Goal: Task Accomplishment & Management: Manage account settings

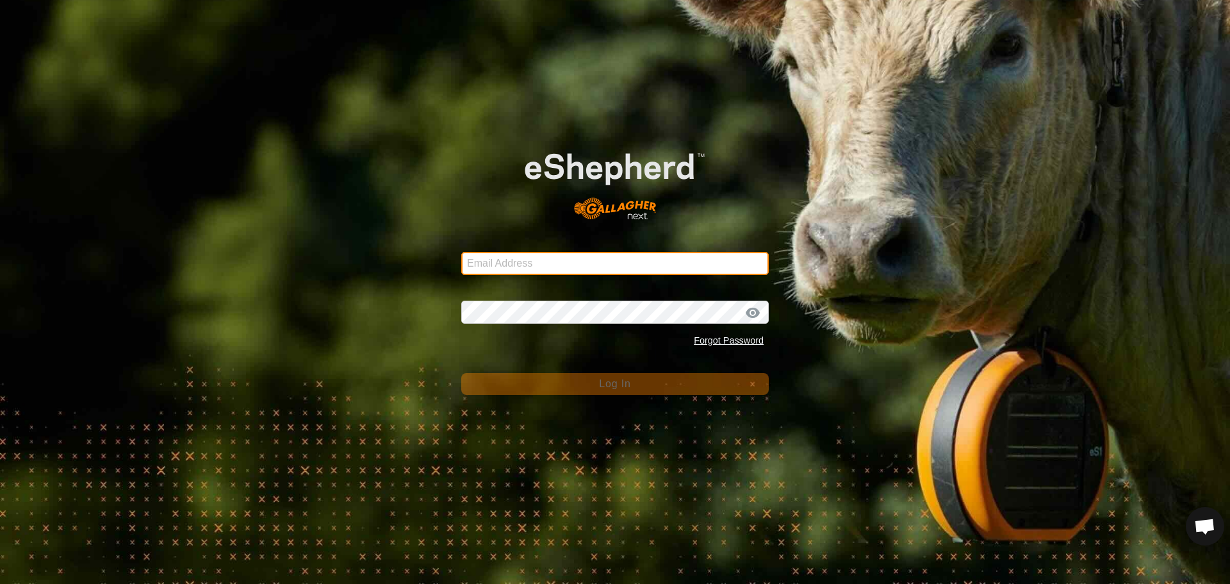
type input "[PERSON_NAME][EMAIL_ADDRESS][DOMAIN_NAME]"
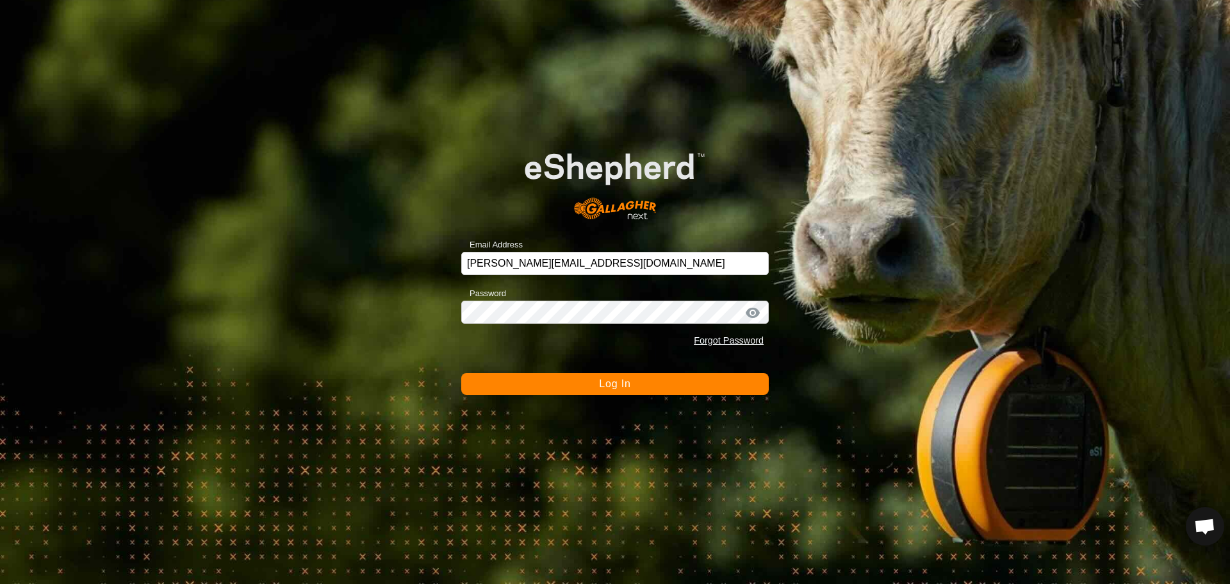
click at [706, 386] on button "Log In" at bounding box center [614, 384] width 307 height 22
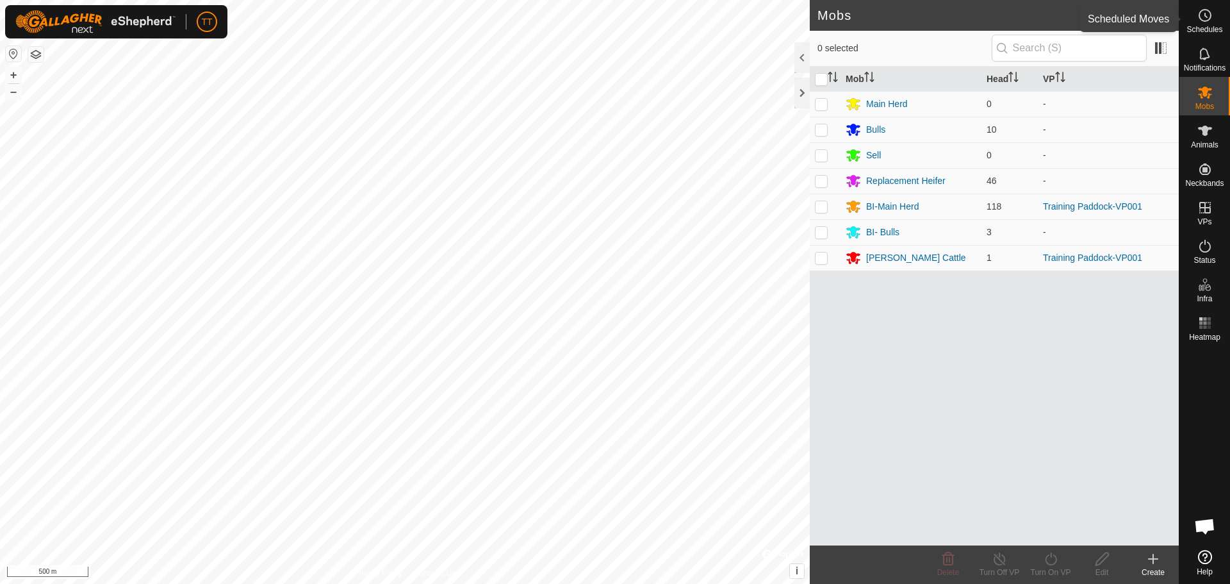
click at [1210, 21] on icon at bounding box center [1204, 15] width 15 height 15
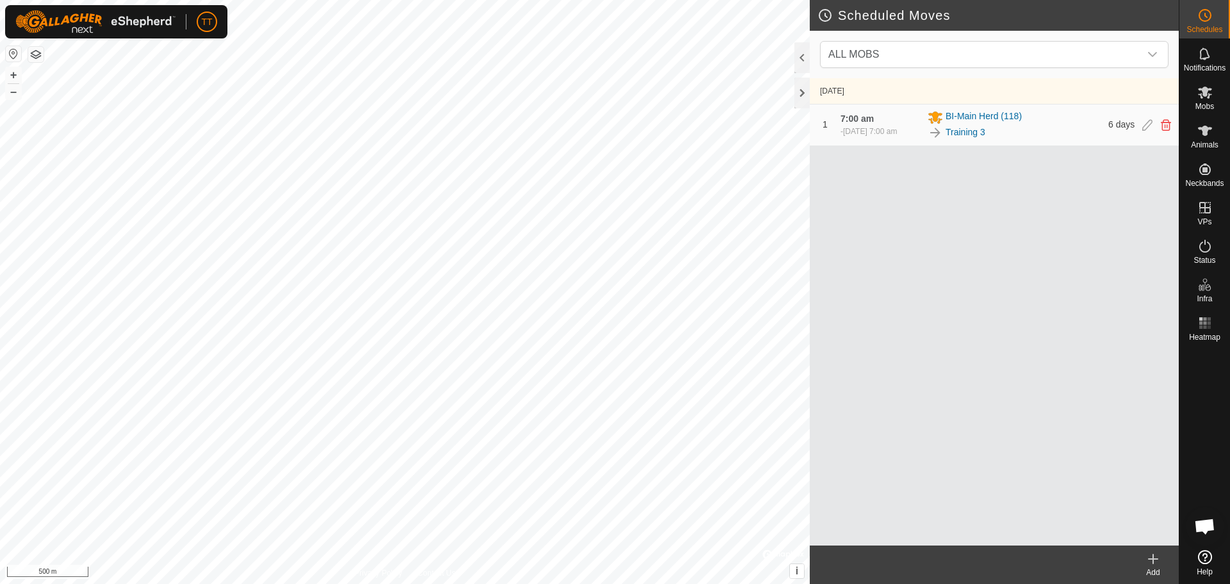
click at [1058, 127] on div "Training 3" at bounding box center [1013, 132] width 173 height 15
click at [1150, 127] on icon at bounding box center [1147, 125] width 10 height 12
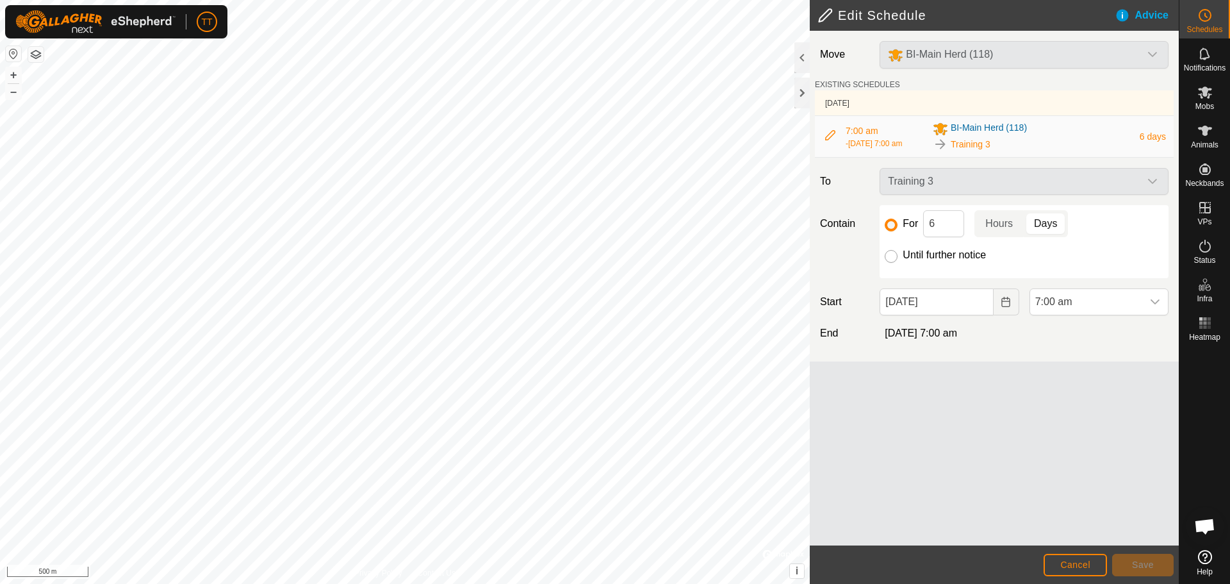
click at [892, 254] on input "Until further notice" at bounding box center [891, 256] width 13 height 13
radio input "true"
click at [1143, 560] on span "Save" at bounding box center [1143, 564] width 22 height 10
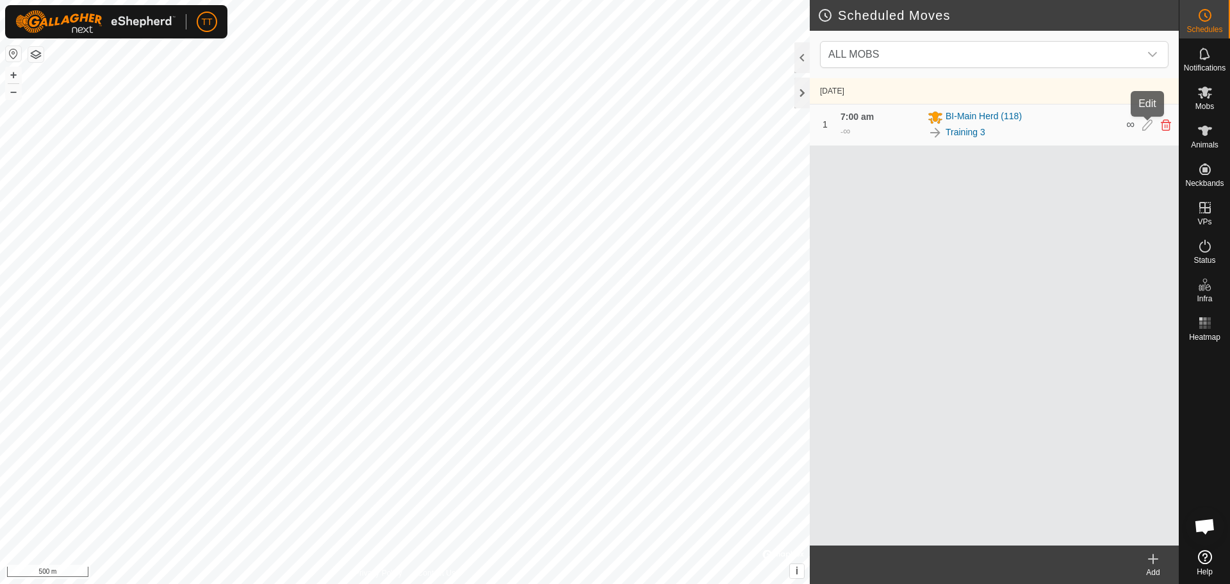
click at [1148, 123] on icon at bounding box center [1147, 125] width 10 height 12
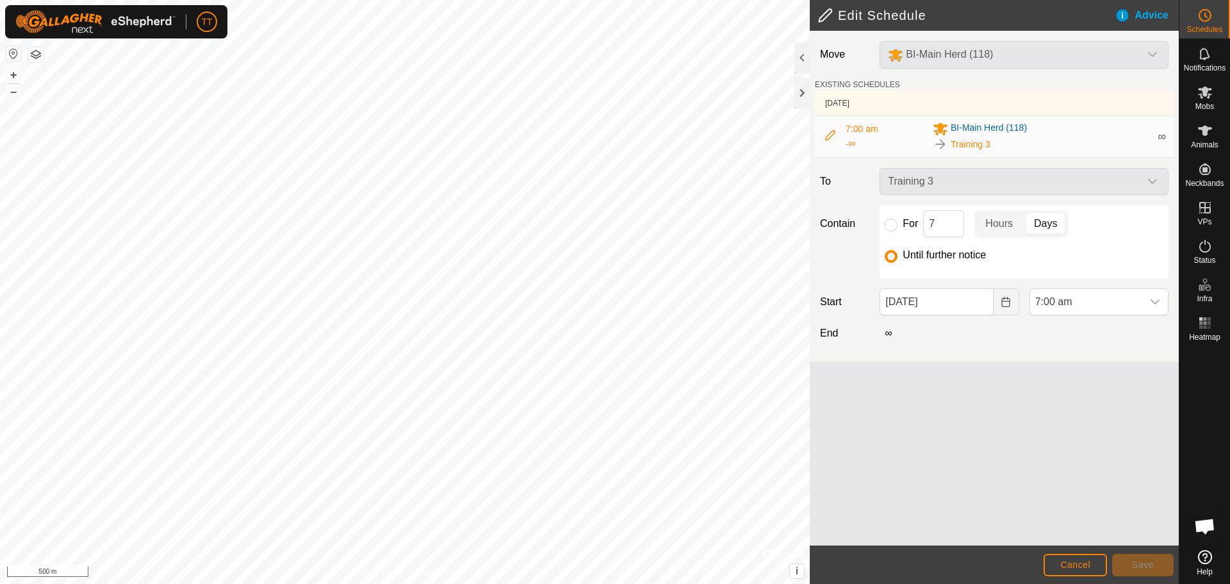
click at [1071, 379] on div "Move BI-Main Herd (118) EXISTING SCHEDULES [DATE] 7:00 am - ∞ BI-Main Herd (118…" at bounding box center [994, 288] width 369 height 514
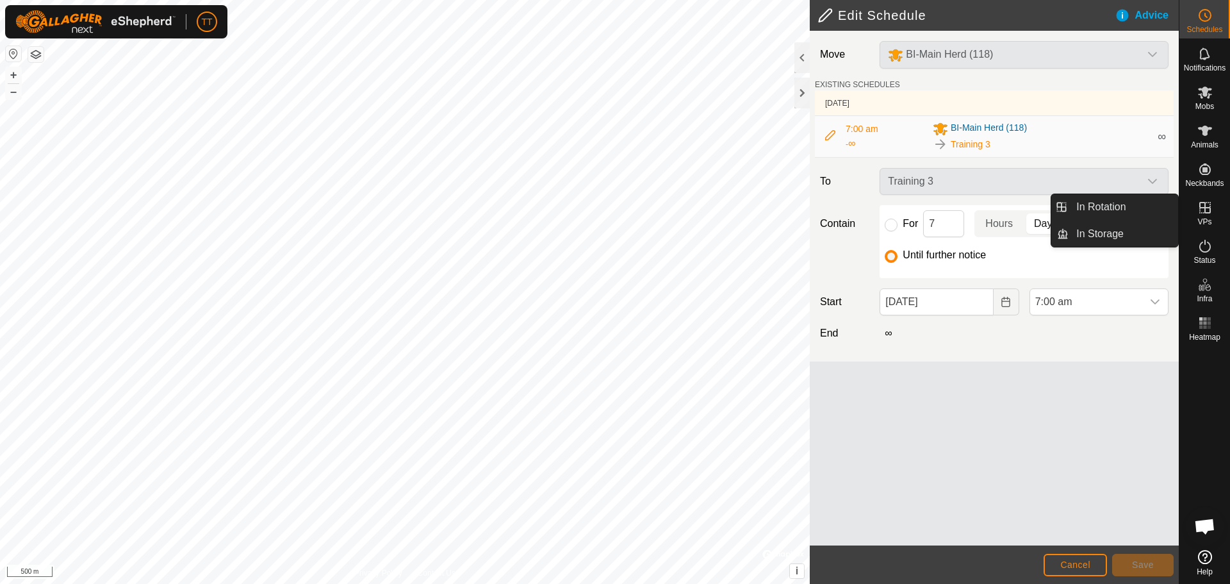
click at [1204, 215] on icon at bounding box center [1204, 207] width 15 height 15
click at [1111, 202] on link "In Rotation" at bounding box center [1123, 207] width 110 height 26
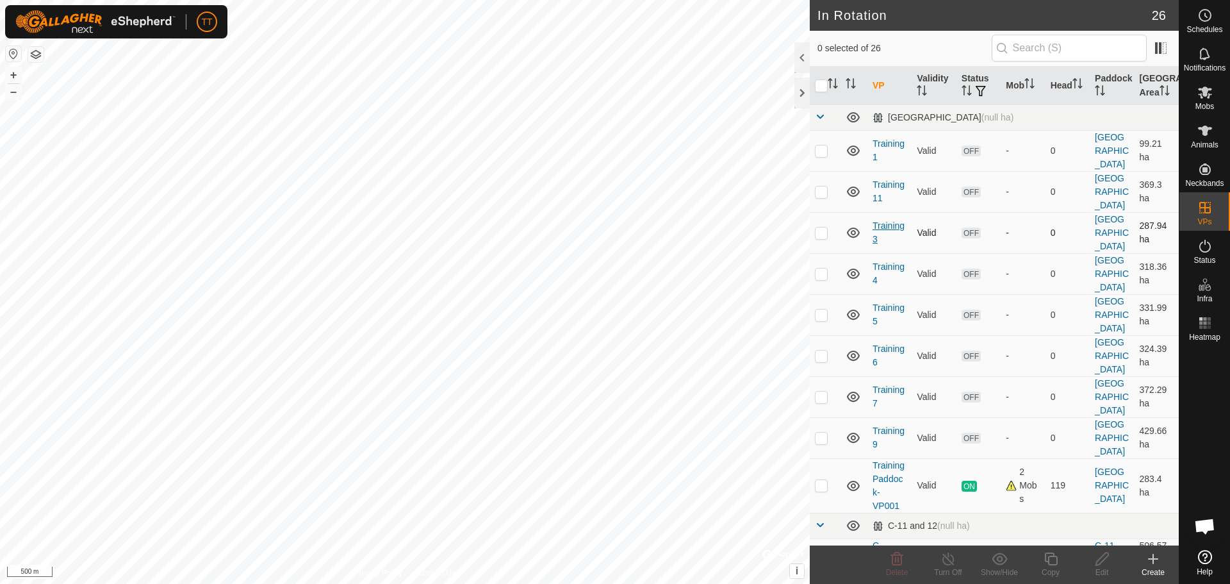
click at [878, 226] on link "Training 3" at bounding box center [888, 232] width 32 height 24
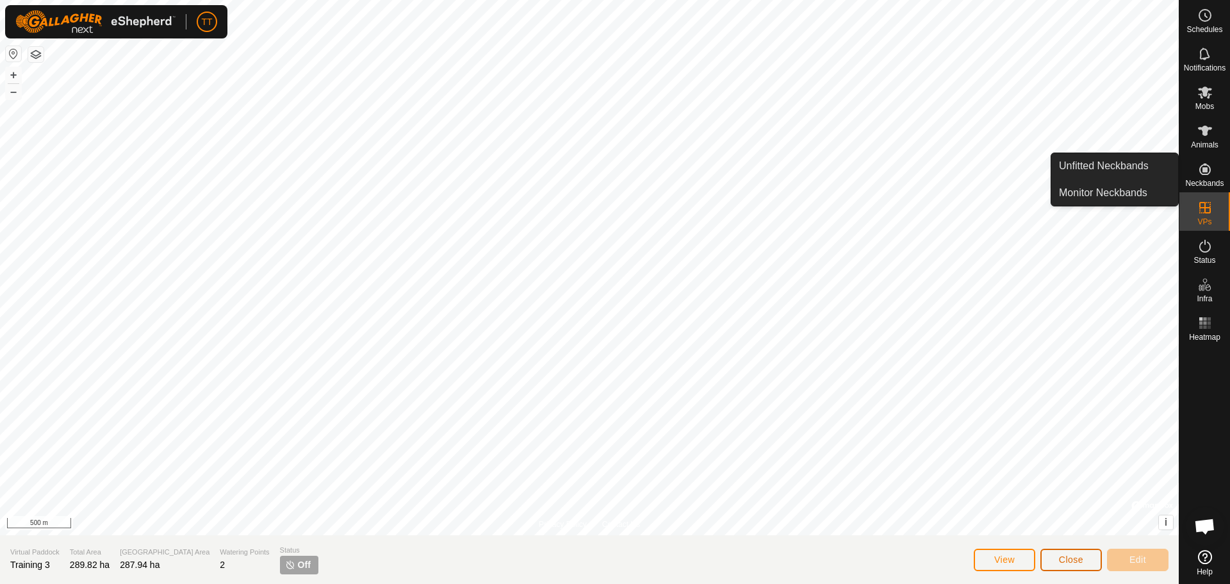
click at [1084, 553] on button "Close" at bounding box center [1070, 559] width 61 height 22
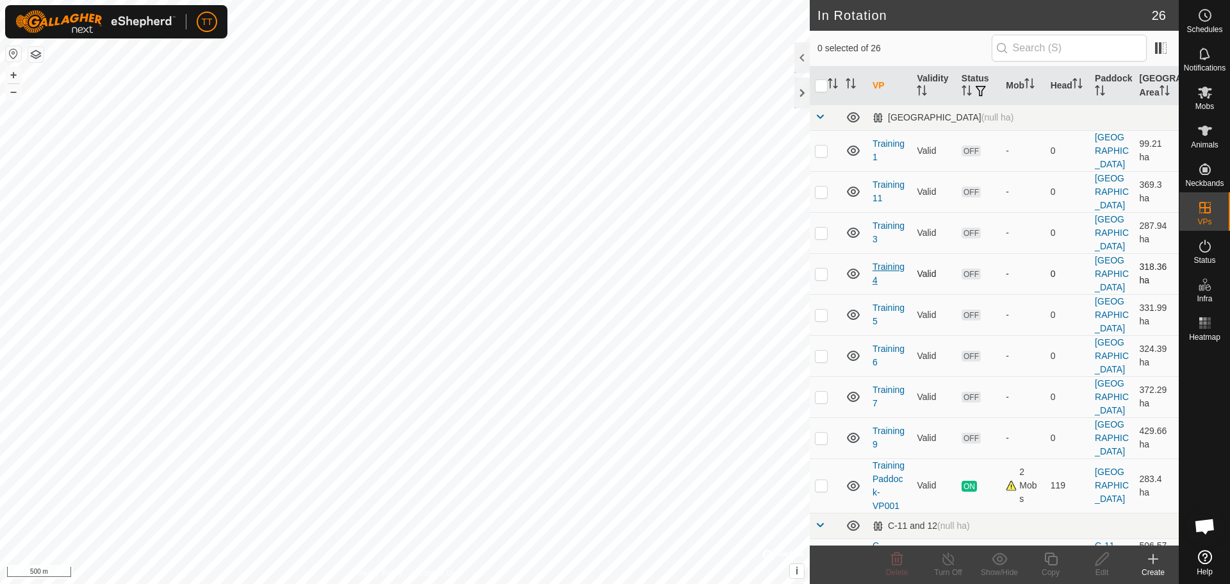
click at [883, 267] on link "Training 4" at bounding box center [888, 273] width 32 height 24
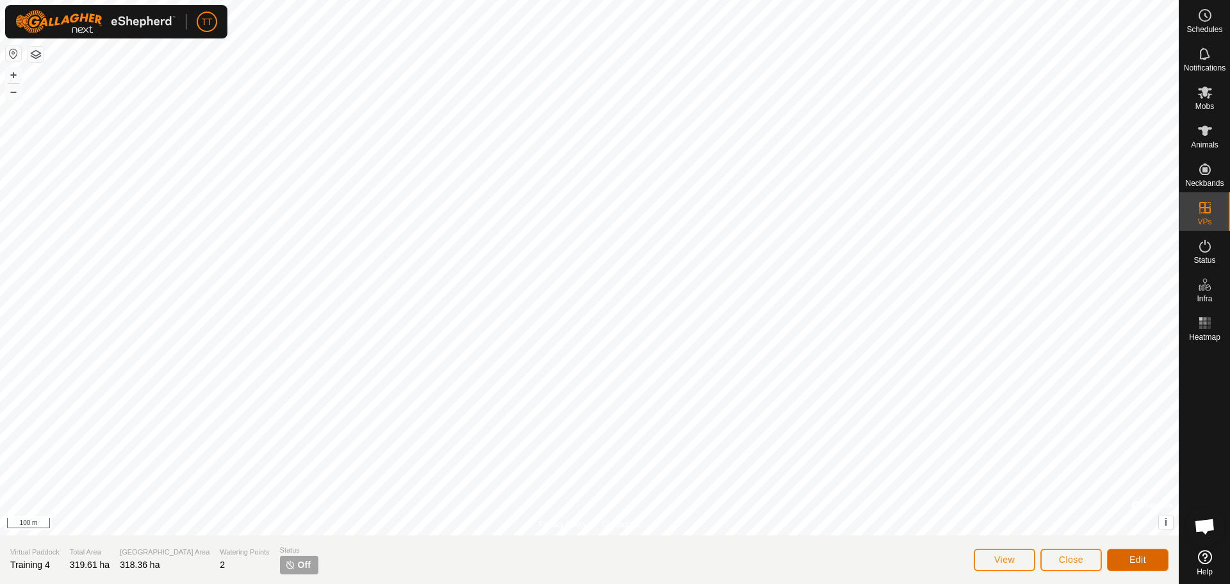
click at [1123, 559] on button "Edit" at bounding box center [1137, 559] width 61 height 22
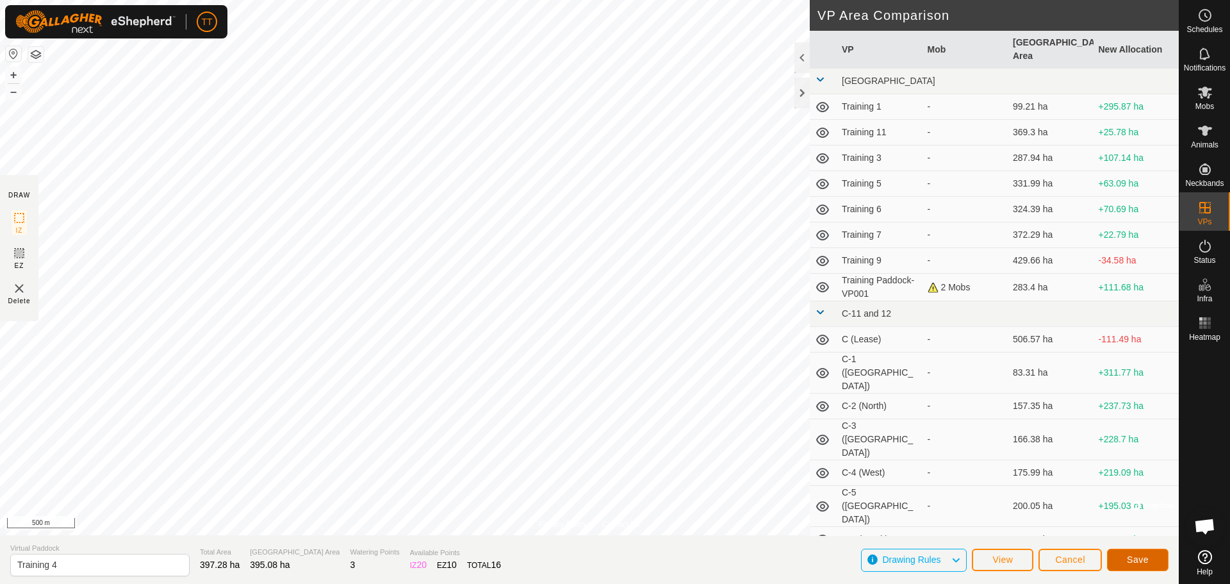
click at [1122, 559] on button "Save" at bounding box center [1137, 559] width 61 height 22
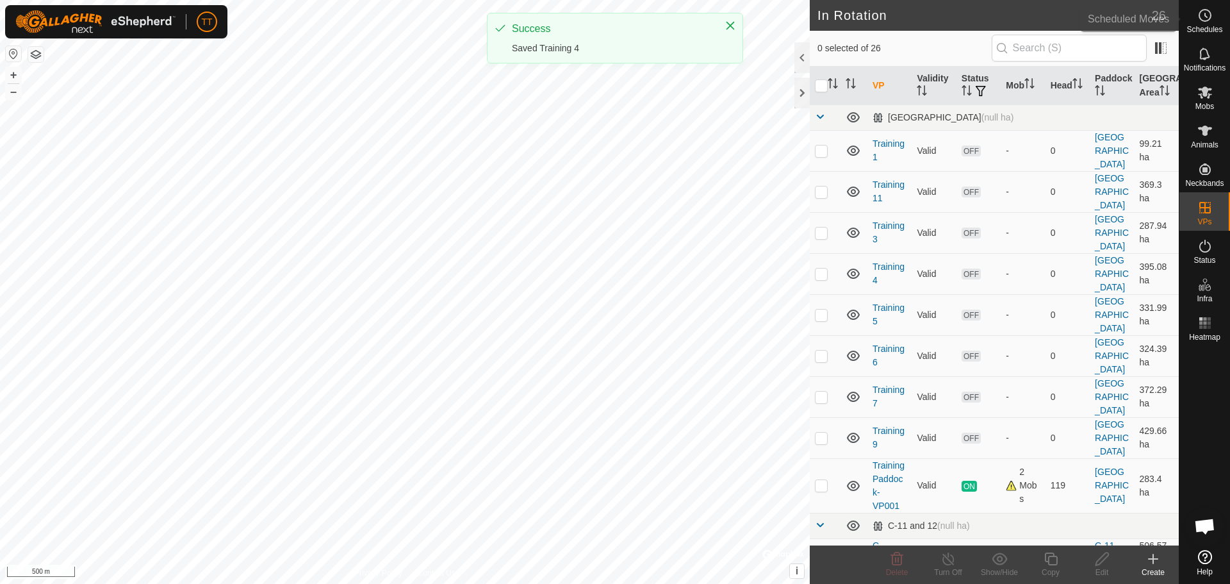
click at [1200, 21] on icon at bounding box center [1204, 15] width 15 height 15
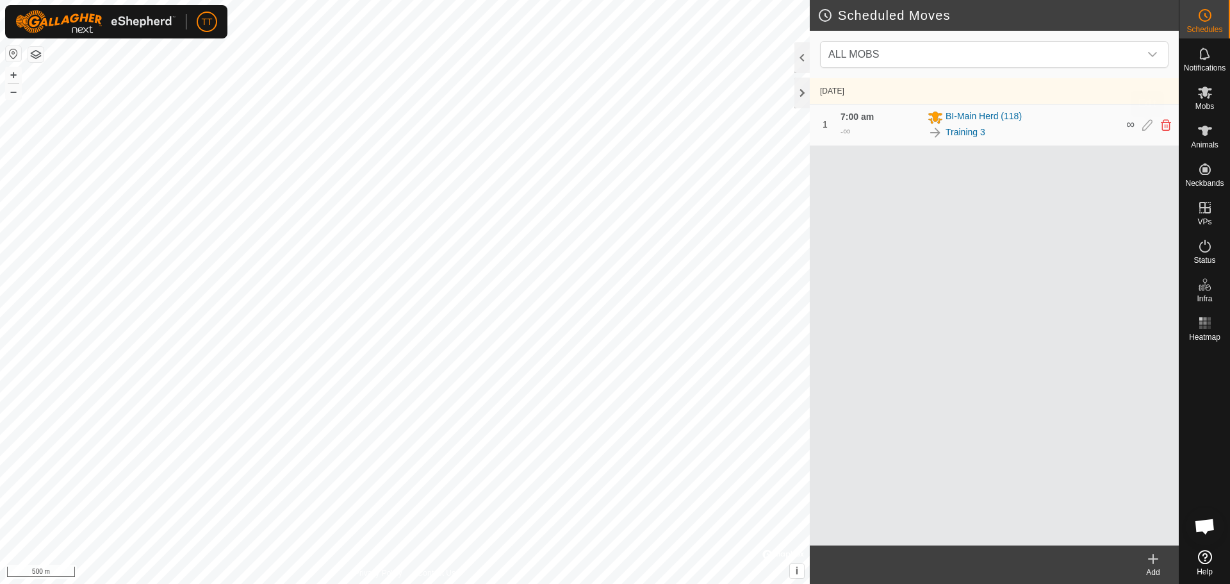
click at [1148, 125] on icon at bounding box center [1147, 125] width 10 height 12
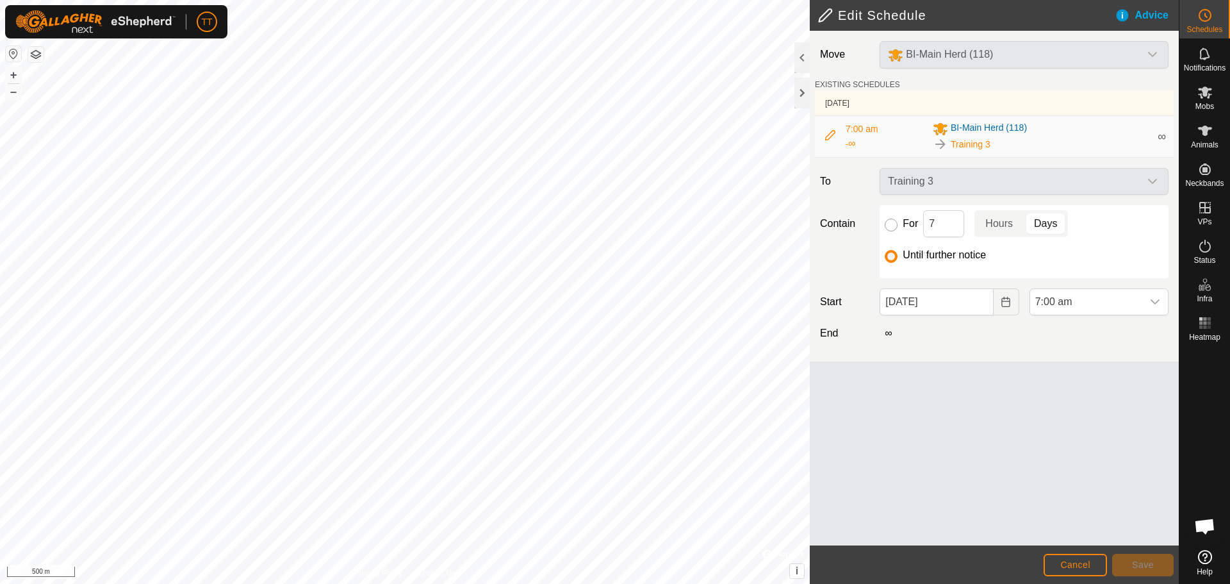
click at [890, 224] on input "For" at bounding box center [891, 224] width 13 height 13
radio input "true"
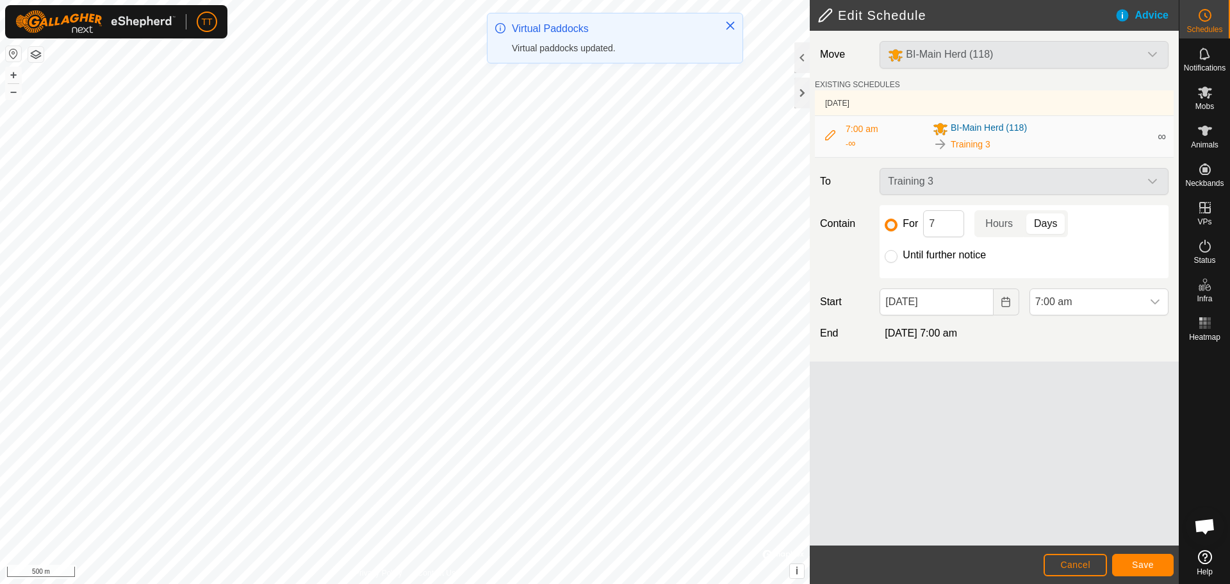
drag, startPoint x: 947, startPoint y: 412, endPoint x: 966, endPoint y: 416, distance: 19.0
click at [966, 416] on div "Move BI-Main Herd (118) EXISTING SCHEDULES [DATE] 7:00 am - ∞ BI-Main Herd (118…" at bounding box center [994, 288] width 369 height 514
click at [1007, 425] on div "Move BI-Main Herd (118) EXISTING SCHEDULES [DATE] 7:00 am - ∞ BI-Main Herd (118…" at bounding box center [994, 288] width 369 height 514
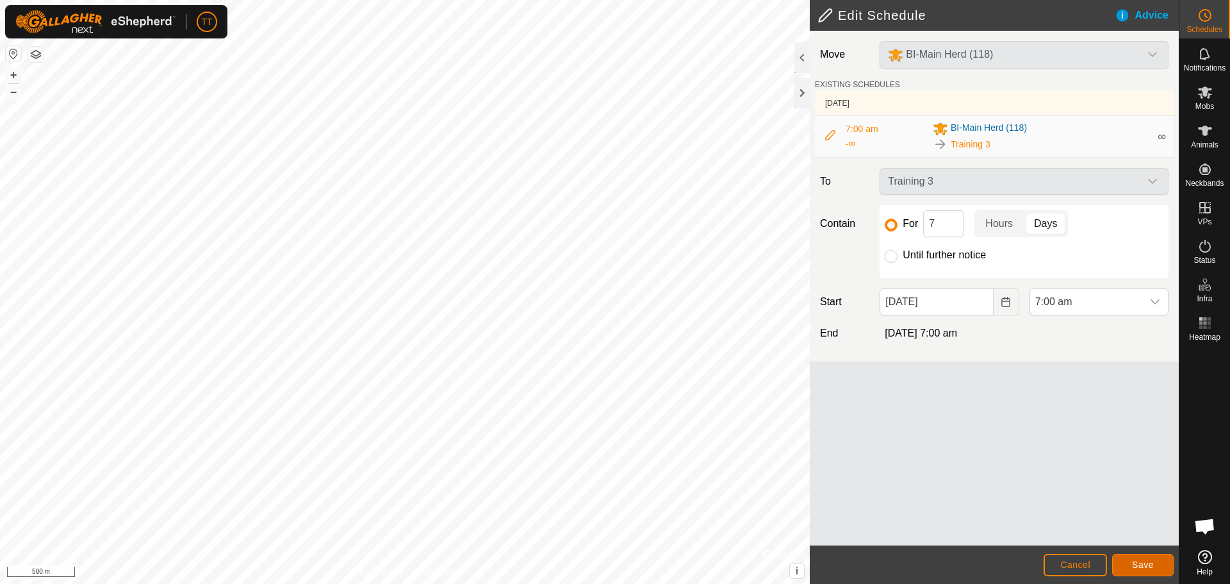
click at [1144, 566] on span "Save" at bounding box center [1143, 564] width 22 height 10
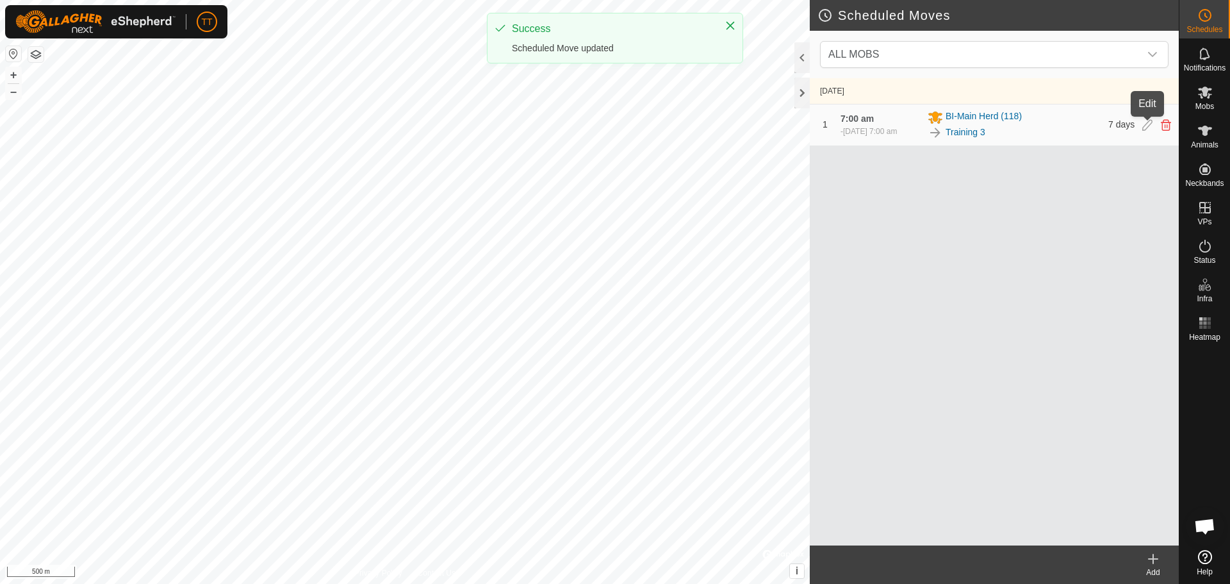
click at [1147, 122] on icon at bounding box center [1147, 125] width 10 height 12
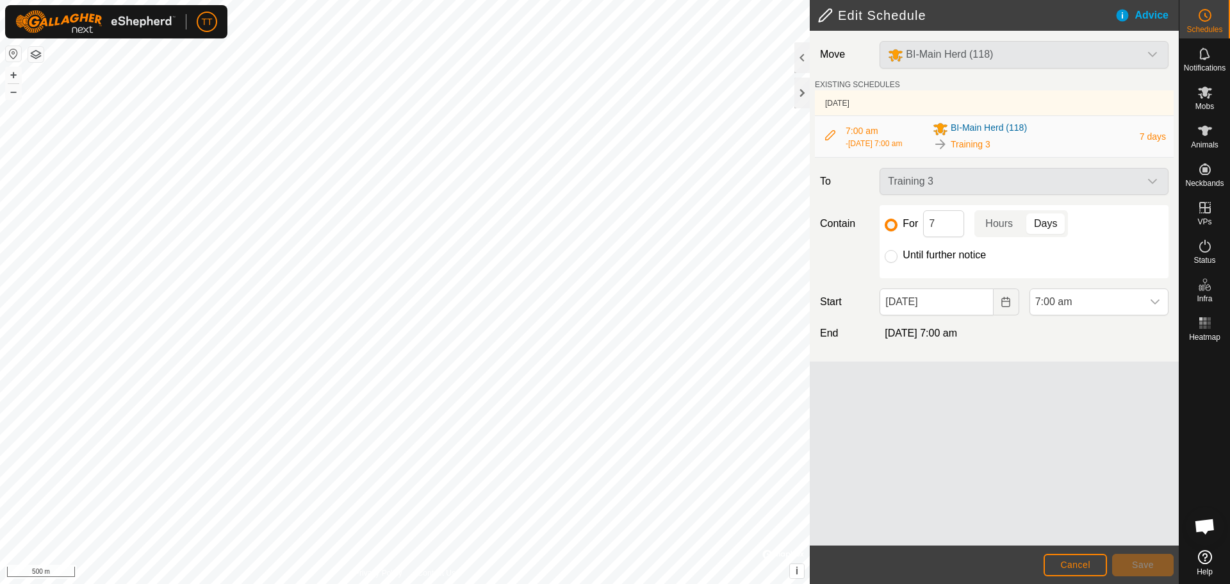
click at [993, 57] on div "BI-Main Herd (118)" at bounding box center [1023, 55] width 299 height 28
click at [1205, 19] on icon at bounding box center [1204, 15] width 15 height 15
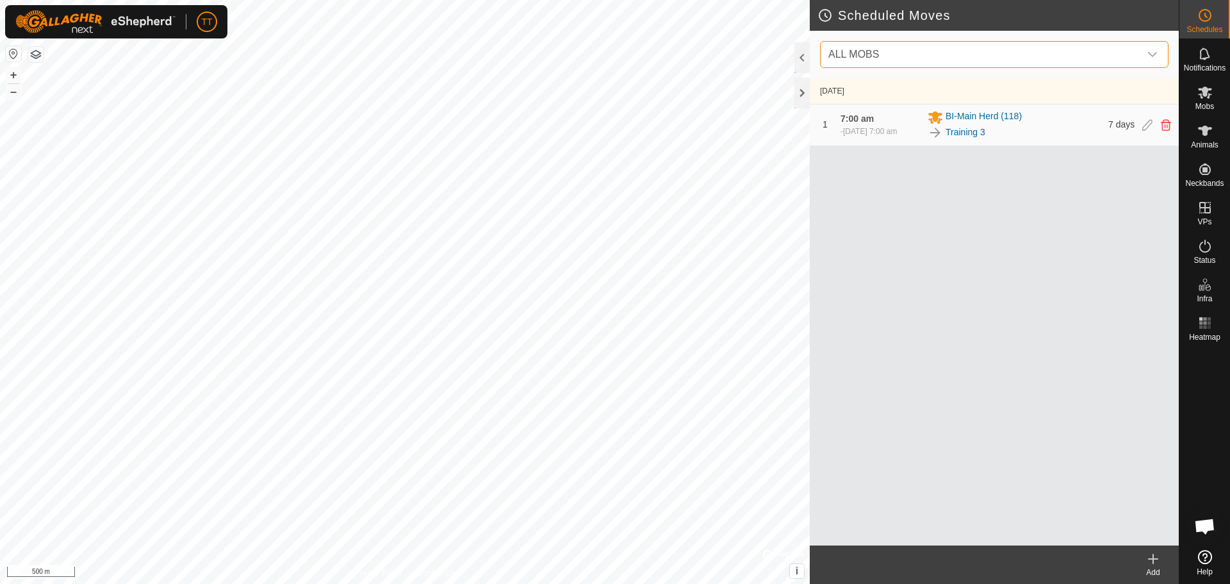
click at [933, 58] on span "ALL MOBS" at bounding box center [981, 55] width 316 height 26
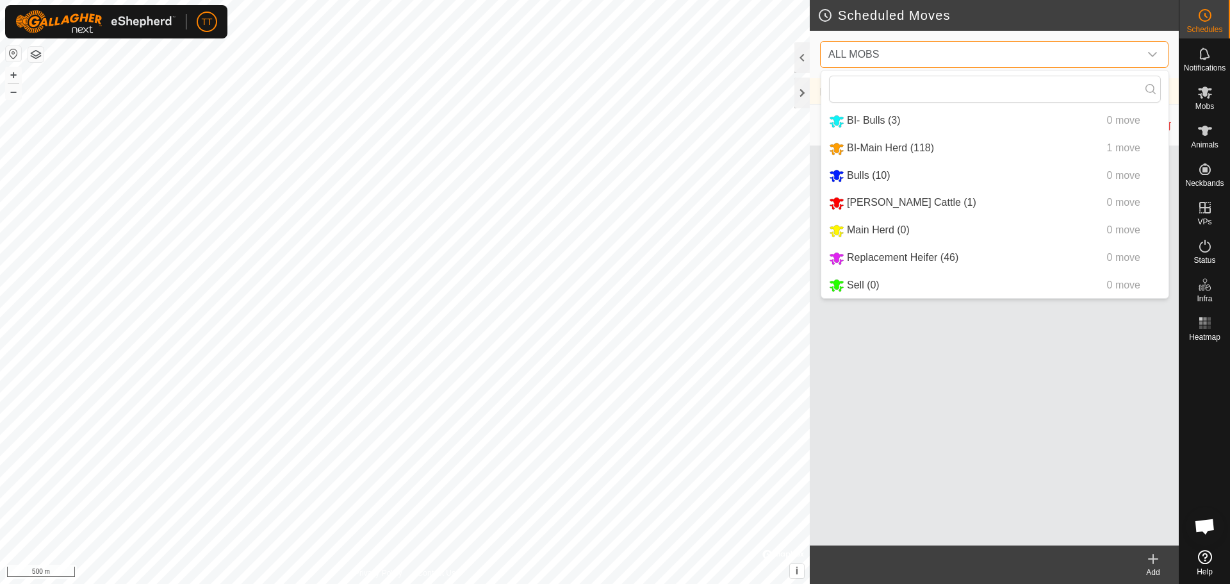
click at [933, 58] on span "ALL MOBS" at bounding box center [981, 55] width 316 height 26
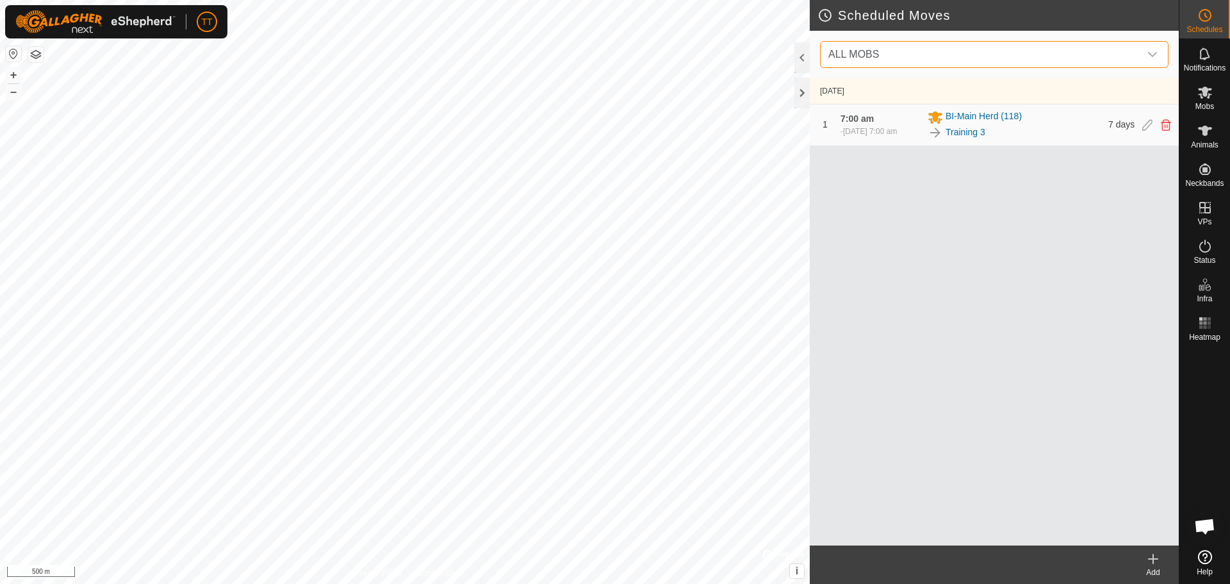
click at [1146, 551] on icon at bounding box center [1152, 558] width 15 height 15
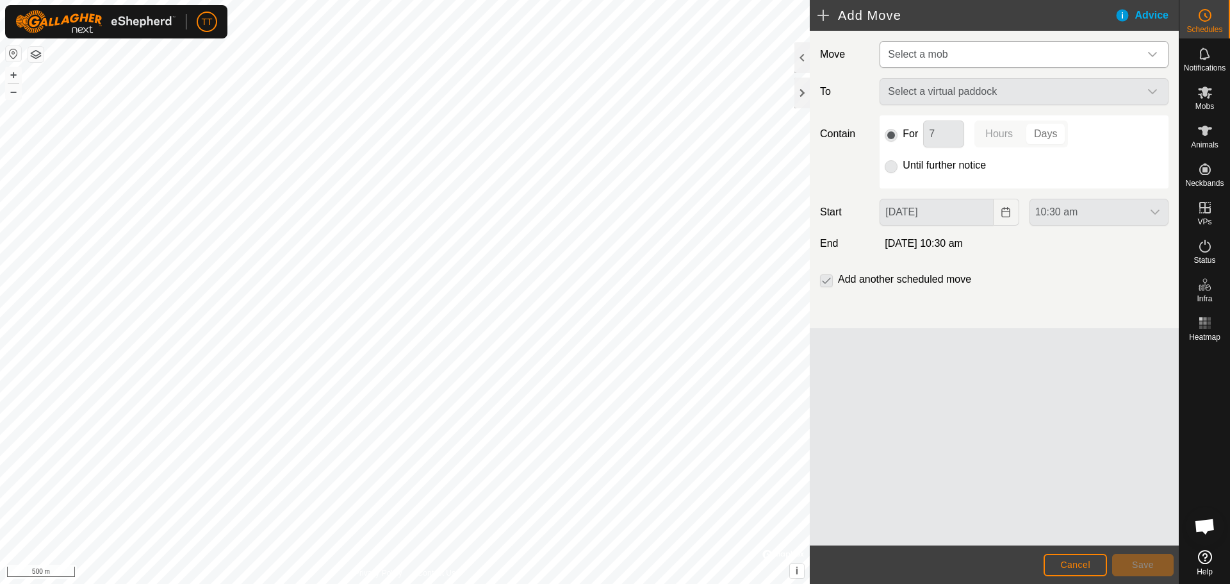
click at [923, 60] on span "Select a mob" at bounding box center [1011, 55] width 257 height 26
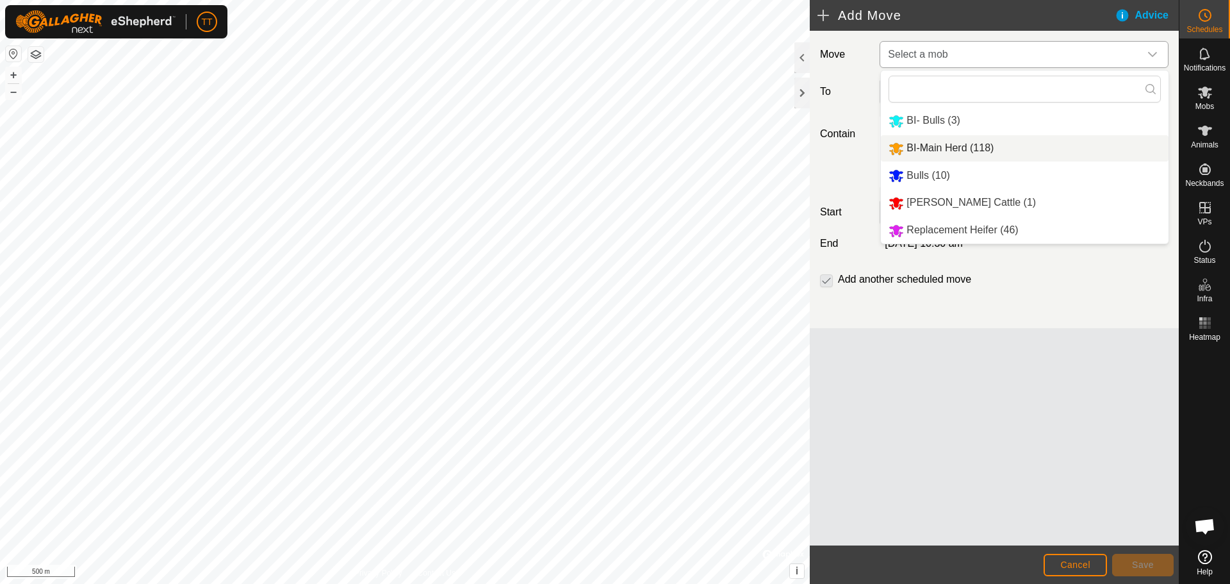
click at [933, 146] on li "BI-Main Herd (118)" at bounding box center [1025, 148] width 288 height 26
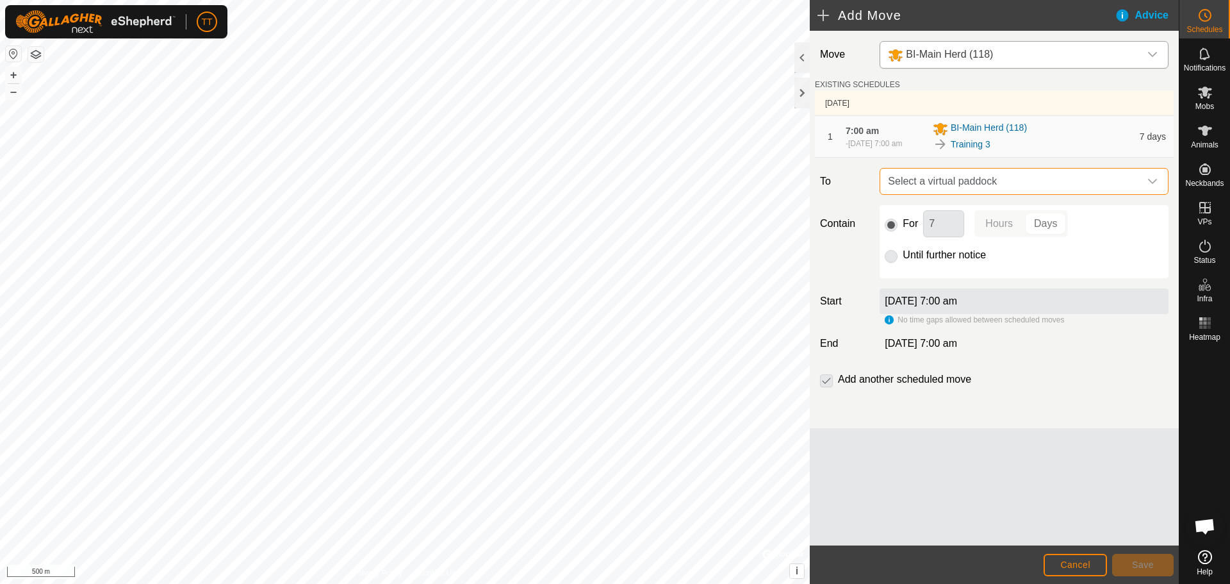
click at [975, 183] on span "Select a virtual paddock" at bounding box center [1011, 181] width 257 height 26
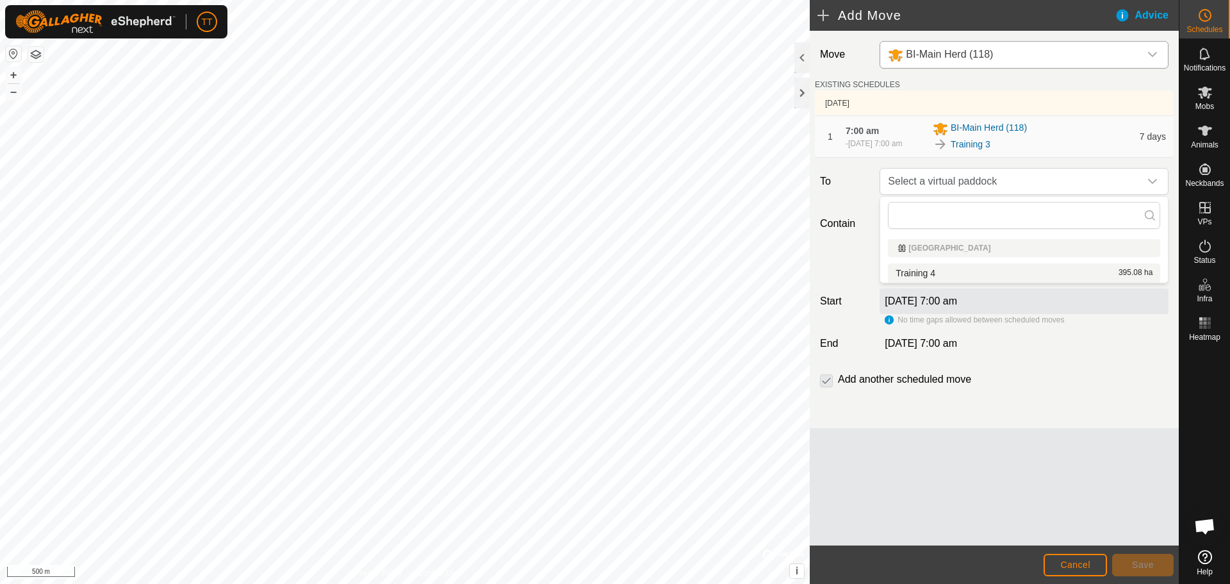
click at [973, 273] on li "Training 4 395.08 ha" at bounding box center [1024, 272] width 272 height 19
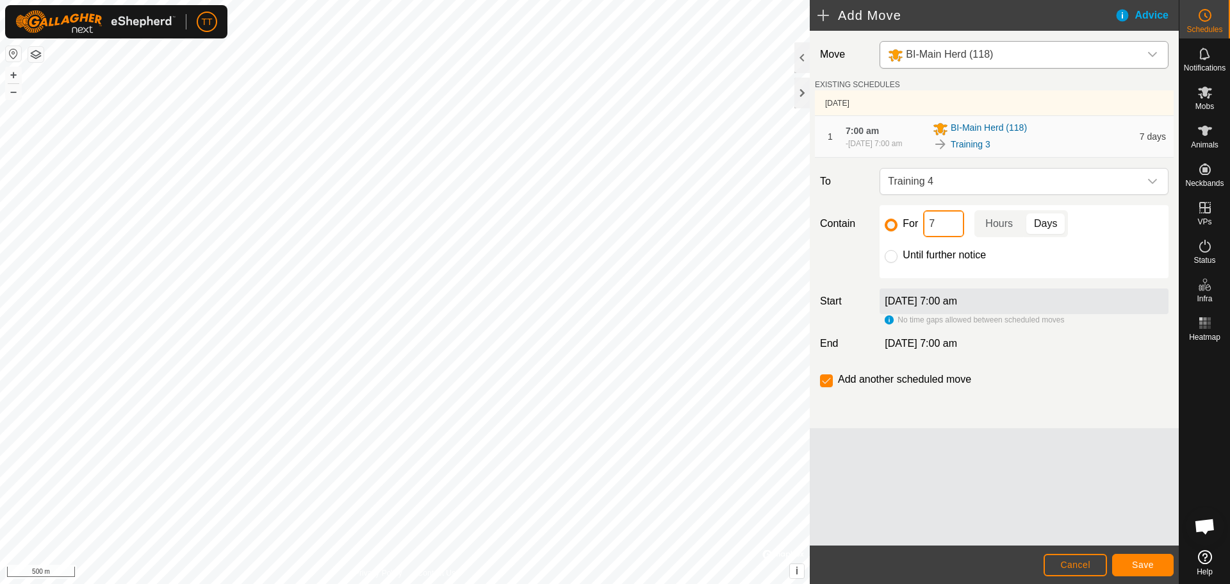
drag, startPoint x: 936, startPoint y: 223, endPoint x: 925, endPoint y: 223, distance: 10.9
click at [925, 223] on input "7" at bounding box center [943, 223] width 41 height 27
type input "5"
click at [824, 381] on input "checkbox" at bounding box center [826, 380] width 13 height 13
checkbox input "false"
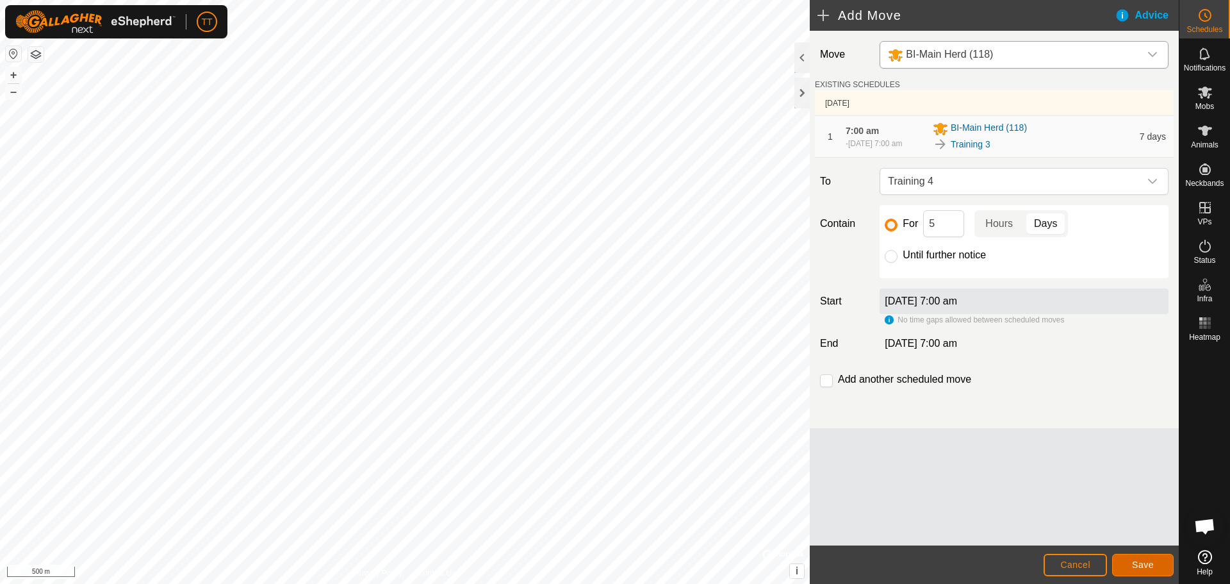
click at [1131, 562] on button "Save" at bounding box center [1142, 564] width 61 height 22
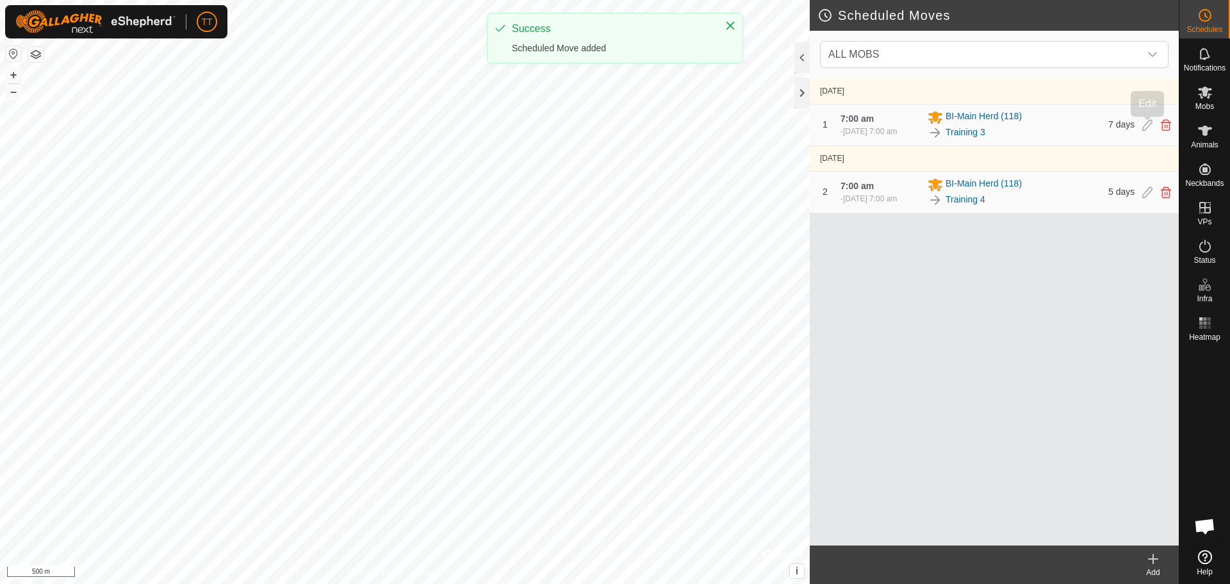
click at [1146, 126] on icon at bounding box center [1147, 125] width 10 height 12
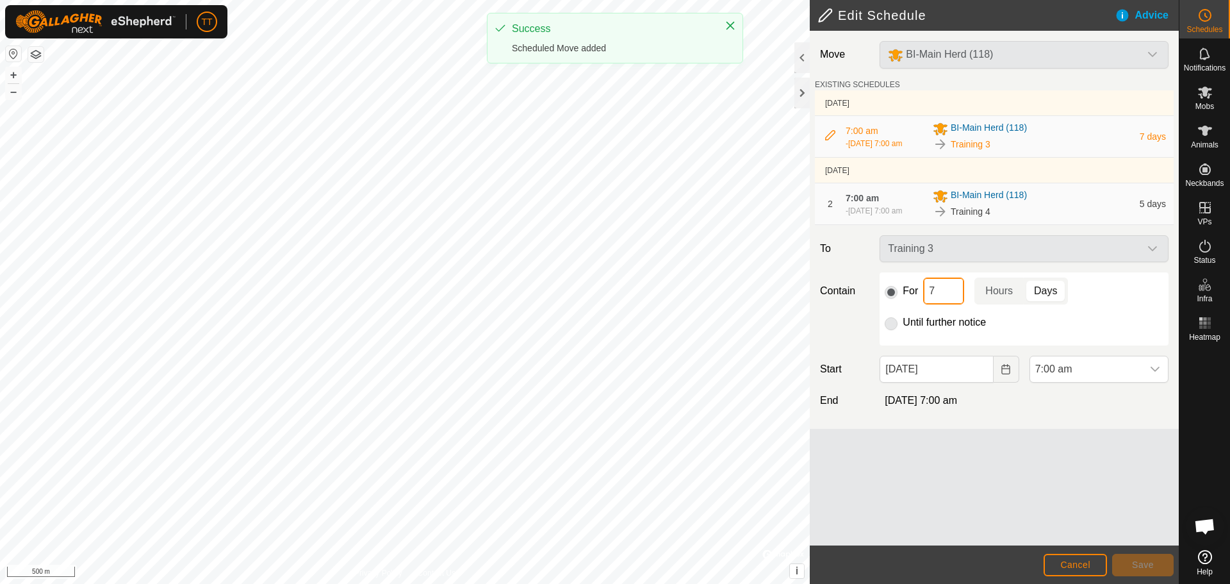
drag, startPoint x: 938, startPoint y: 289, endPoint x: 925, endPoint y: 289, distance: 13.5
click at [925, 289] on input "7" at bounding box center [943, 290] width 41 height 27
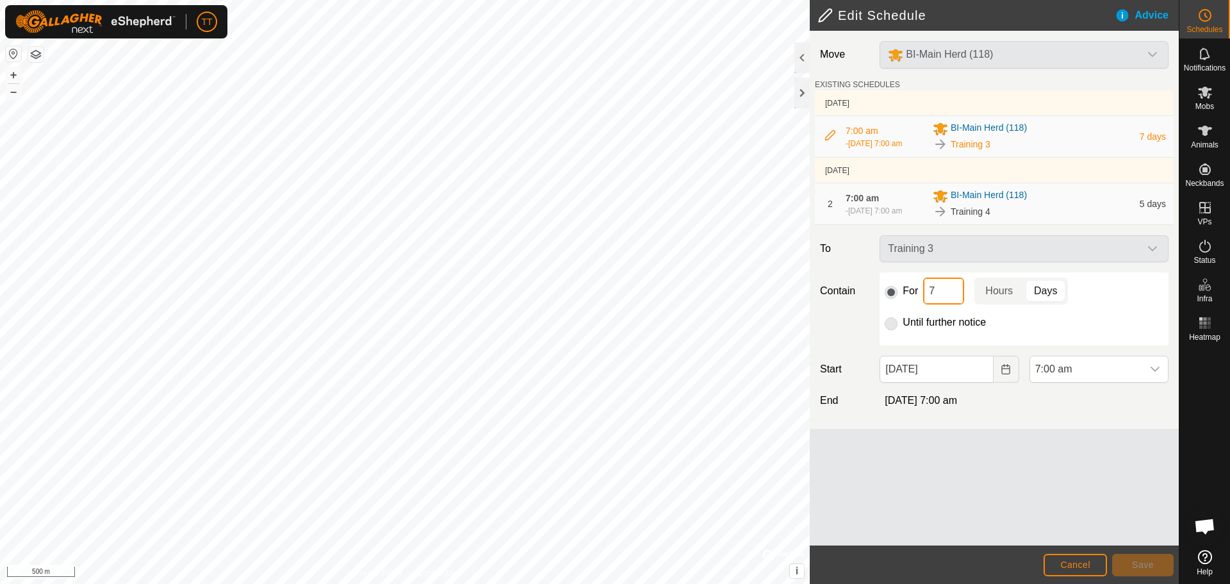
type input "5"
click at [1136, 559] on span "Save" at bounding box center [1143, 564] width 22 height 10
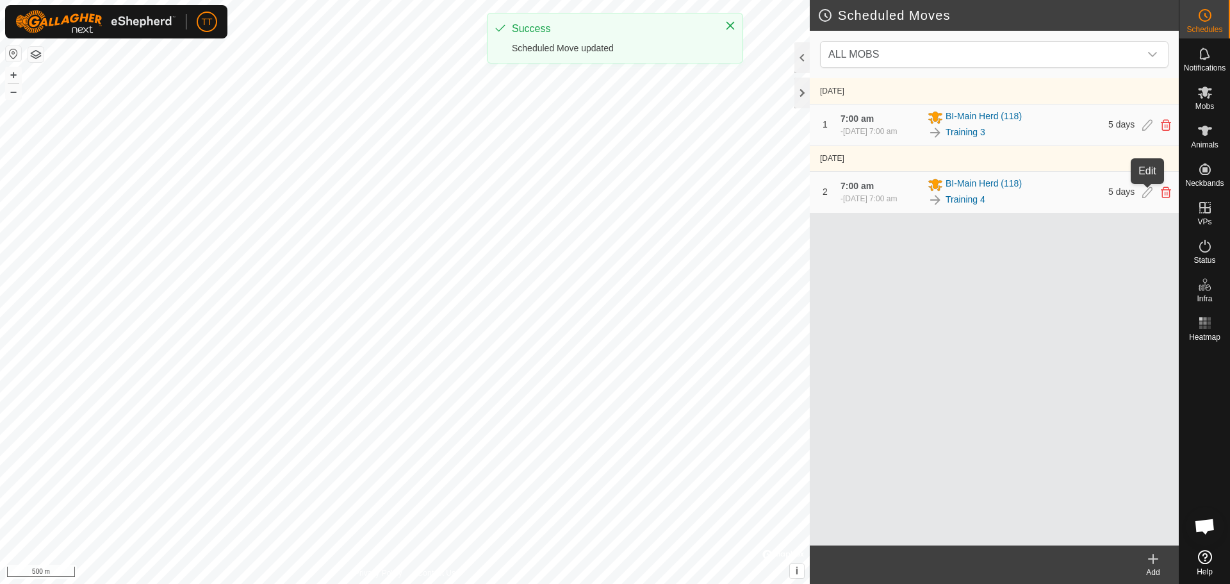
click at [1148, 190] on icon at bounding box center [1147, 192] width 10 height 12
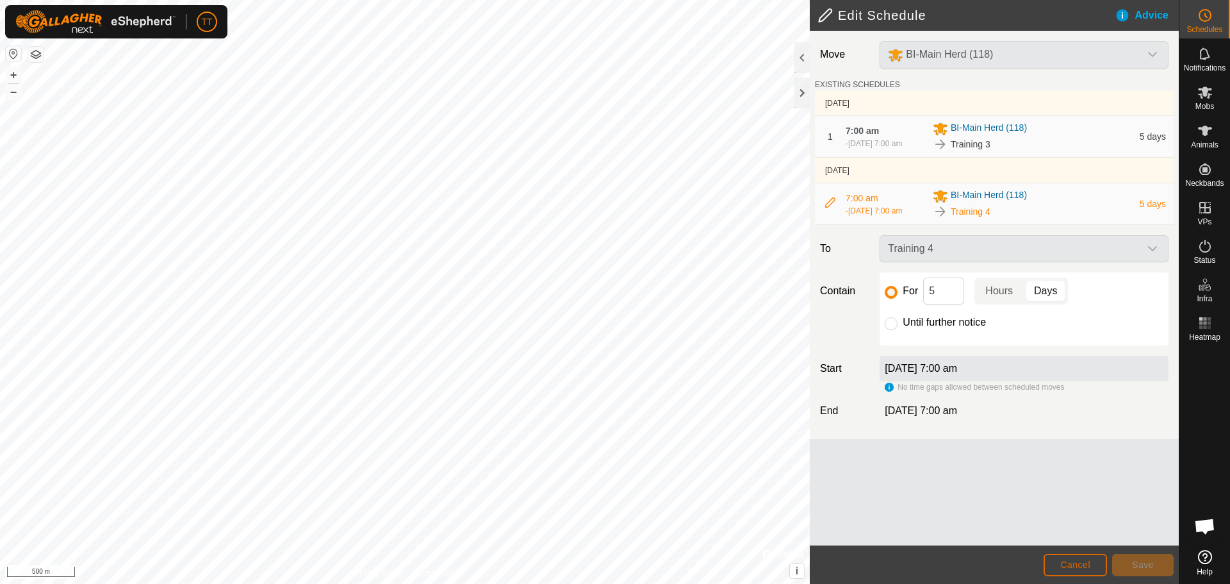
click at [1081, 562] on span "Cancel" at bounding box center [1075, 564] width 30 height 10
